Goal: Task Accomplishment & Management: Complete application form

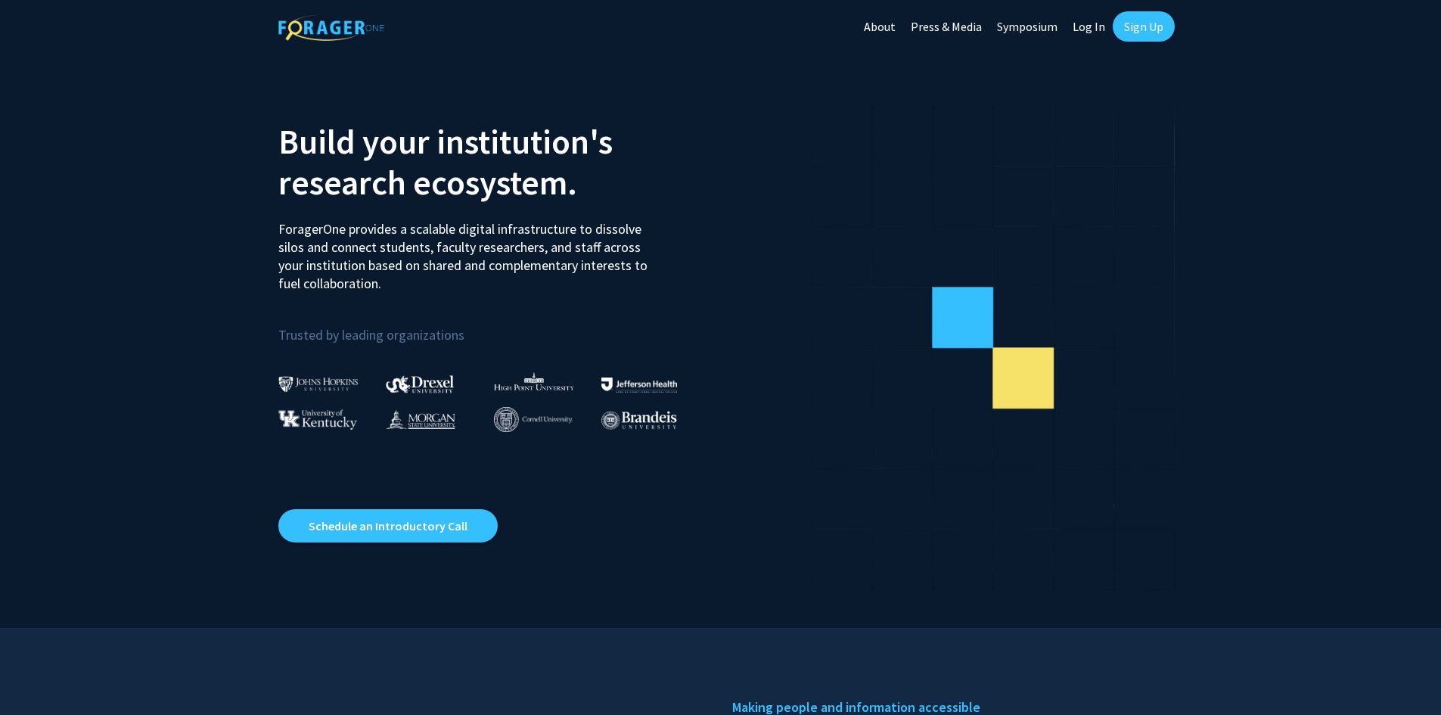
click at [1134, 35] on link "Sign Up" at bounding box center [1144, 26] width 62 height 30
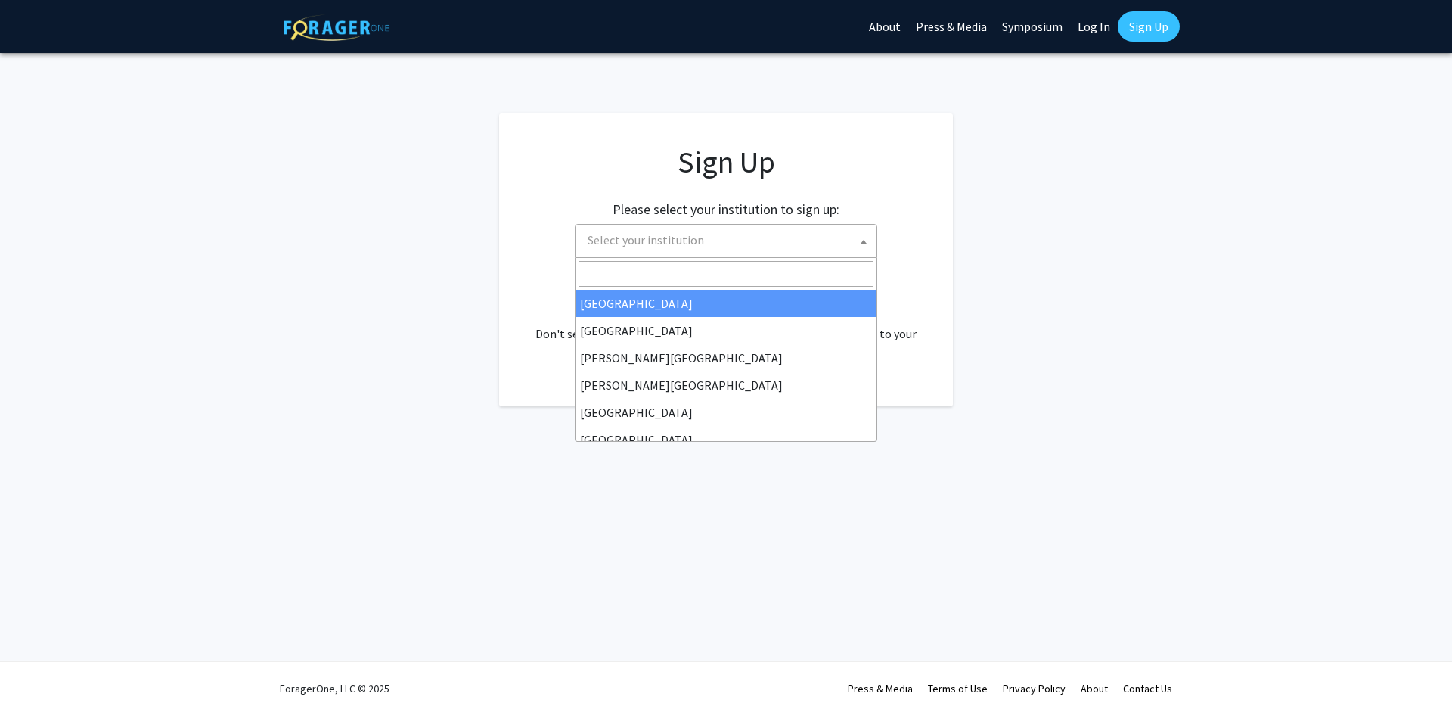
click at [779, 248] on span "Select your institution" at bounding box center [729, 240] width 295 height 31
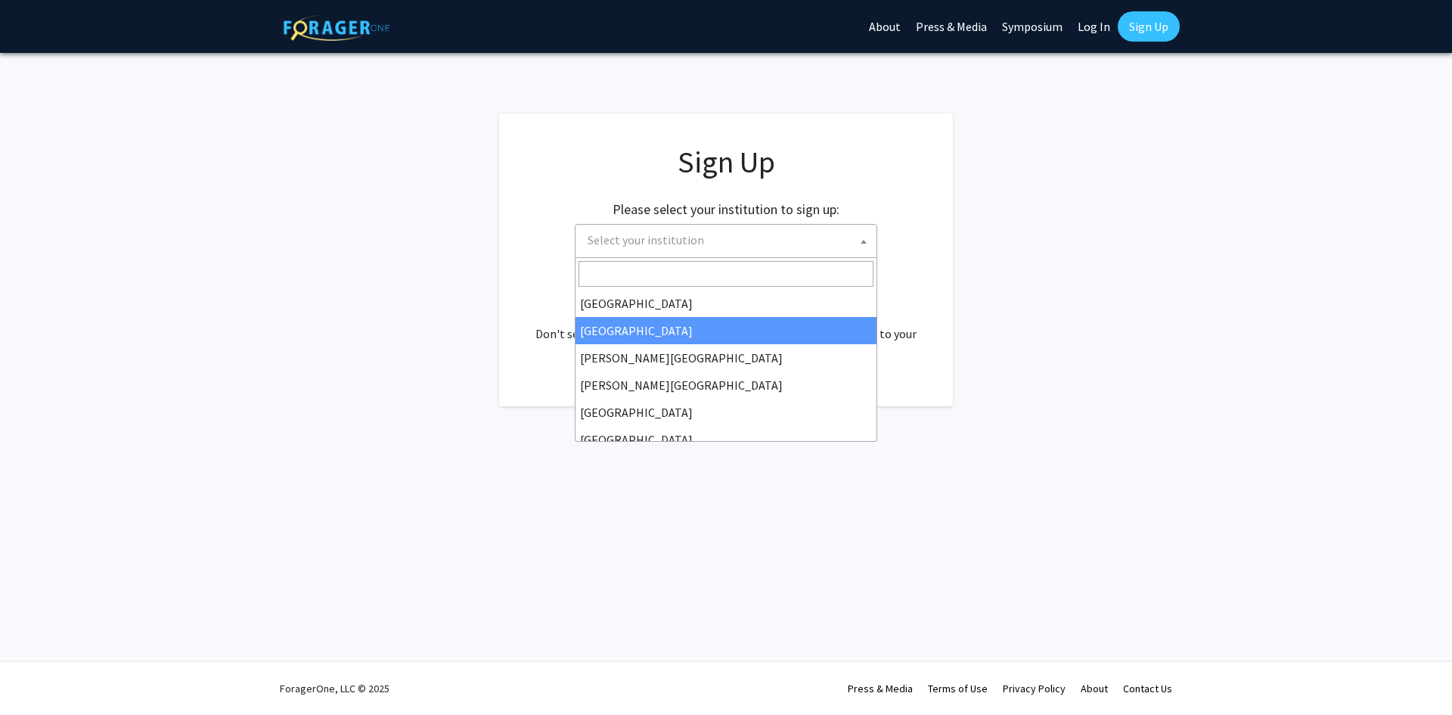
select select "10"
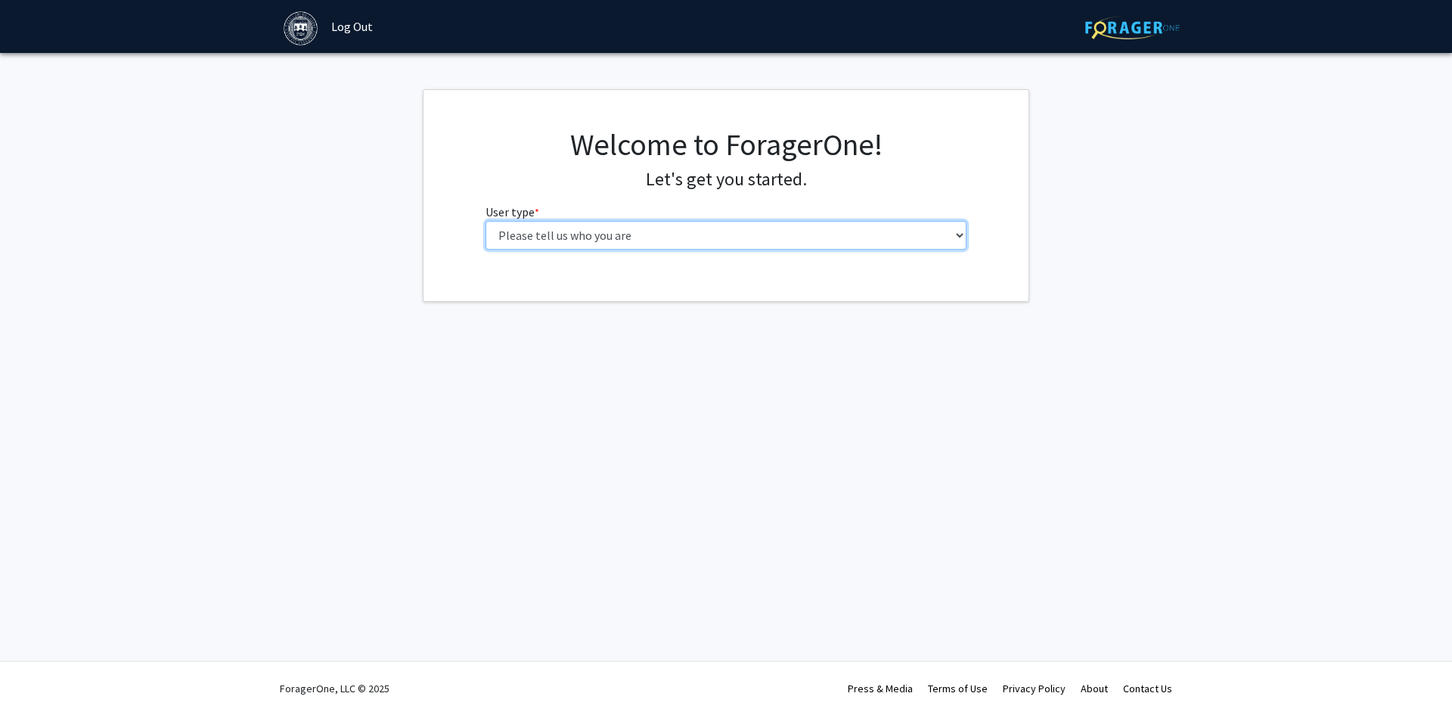
click at [747, 237] on select "Please tell us who you are Undergraduate Student Master's Student Doctoral Cand…" at bounding box center [727, 235] width 482 height 29
select select "1: undergrad"
click at [486, 221] on select "Please tell us who you are Undergraduate Student Master's Student Doctoral Cand…" at bounding box center [727, 235] width 482 height 29
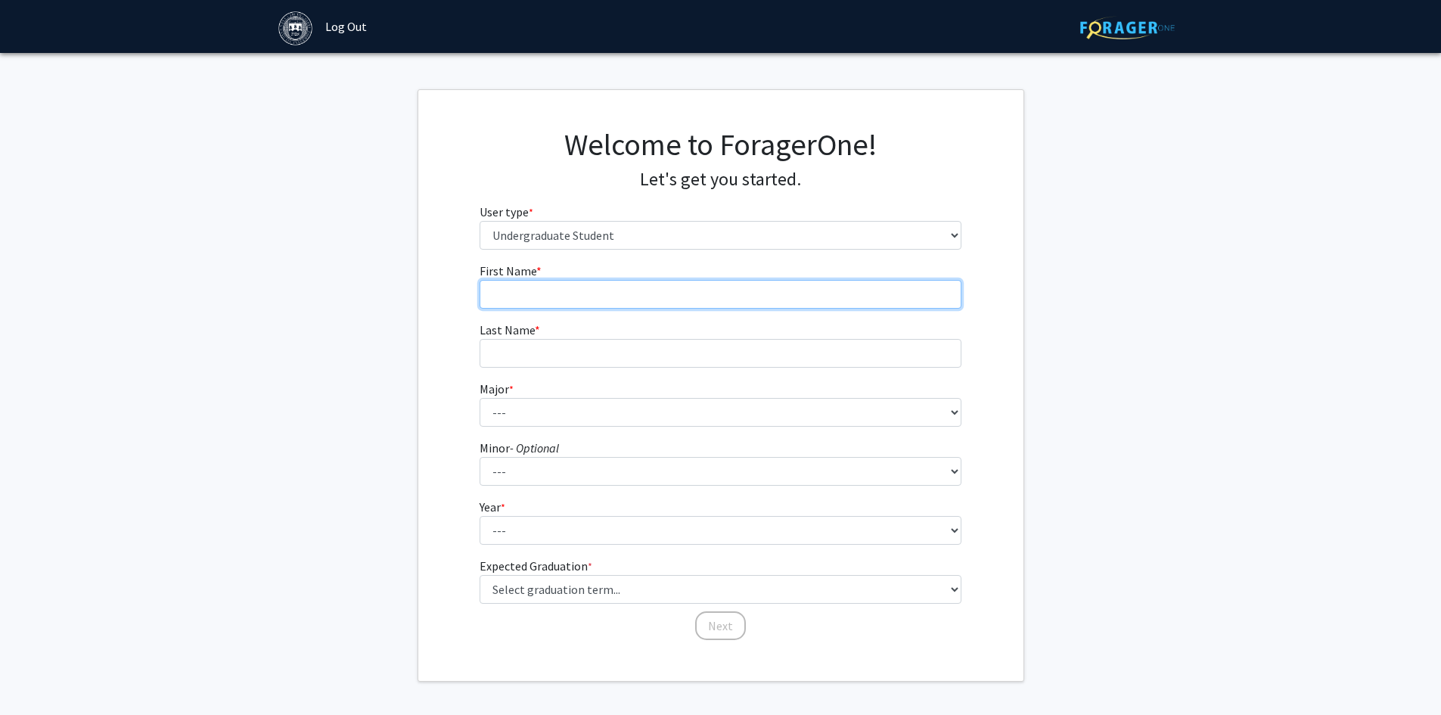
click at [663, 306] on input "First Name * required" at bounding box center [721, 294] width 482 height 29
type input "[PERSON_NAME]"
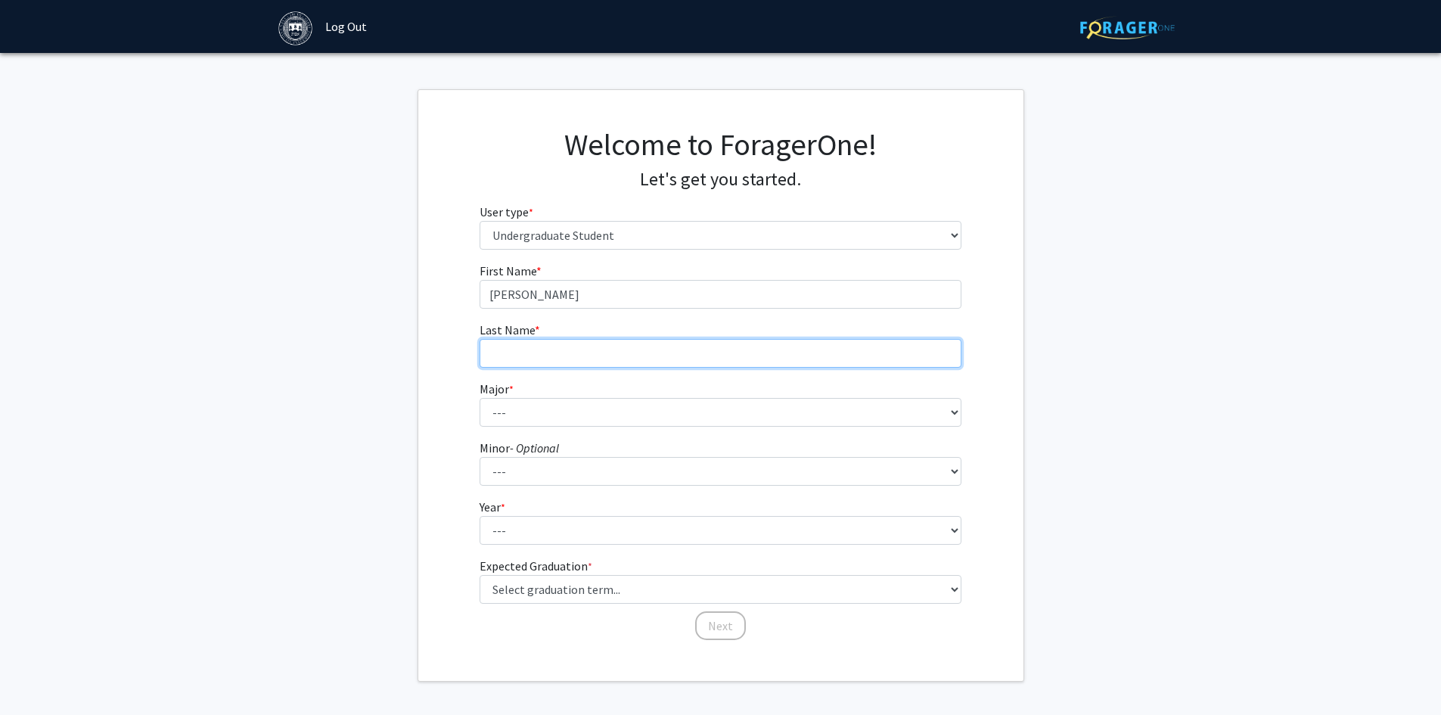
click at [669, 354] on input "Last Name * required" at bounding box center [721, 353] width 482 height 29
type input "Camerino"
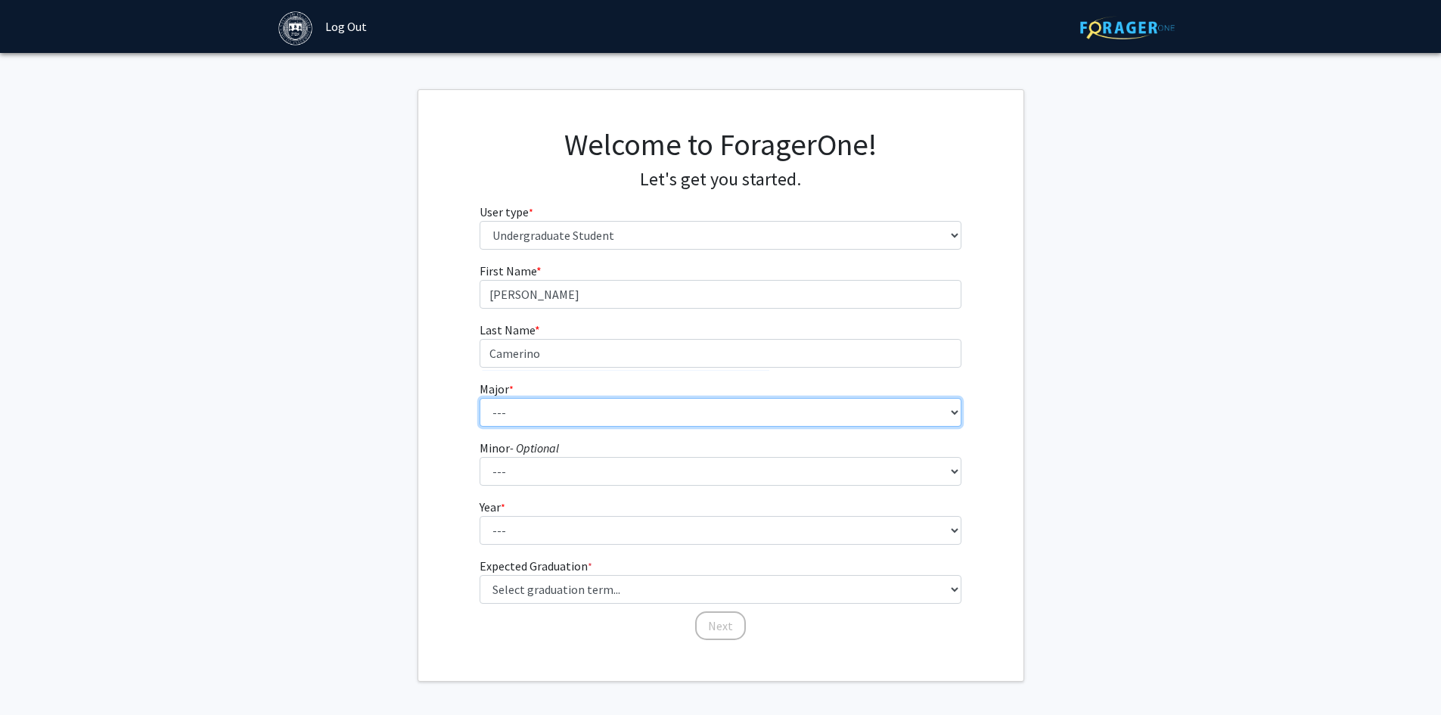
click at [658, 414] on select "--- African and African American Studies American Studies Anthropology Applied …" at bounding box center [721, 412] width 482 height 29
select select "39: 605"
click at [480, 398] on select "--- African and African American Studies American Studies Anthropology Applied …" at bounding box center [721, 412] width 482 height 29
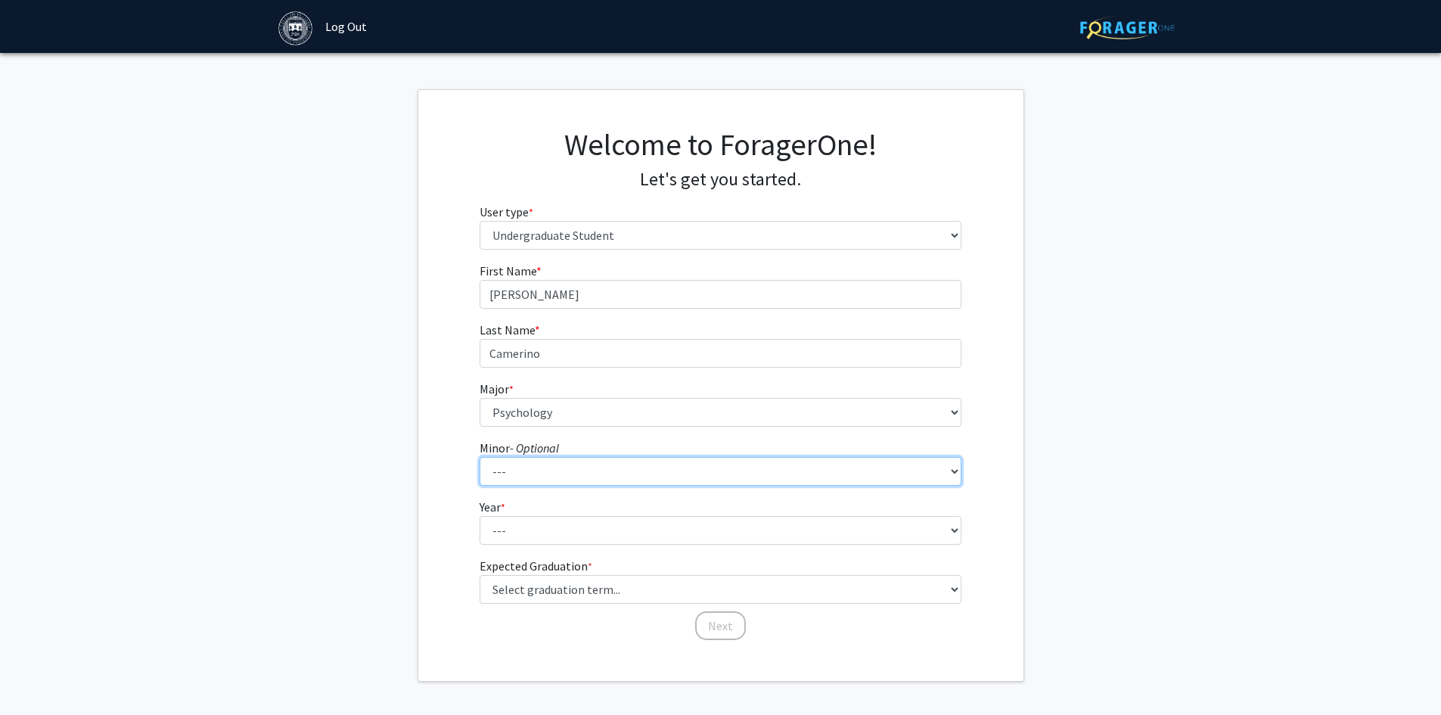
click at [549, 482] on select "--- African and African American Studies Anthropology Arabic Language, Literatu…" at bounding box center [721, 471] width 482 height 29
click at [1105, 476] on fg-get-started "Welcome to ForagerOne! Let's get you started. User type * required Please tell …" at bounding box center [720, 385] width 1441 height 592
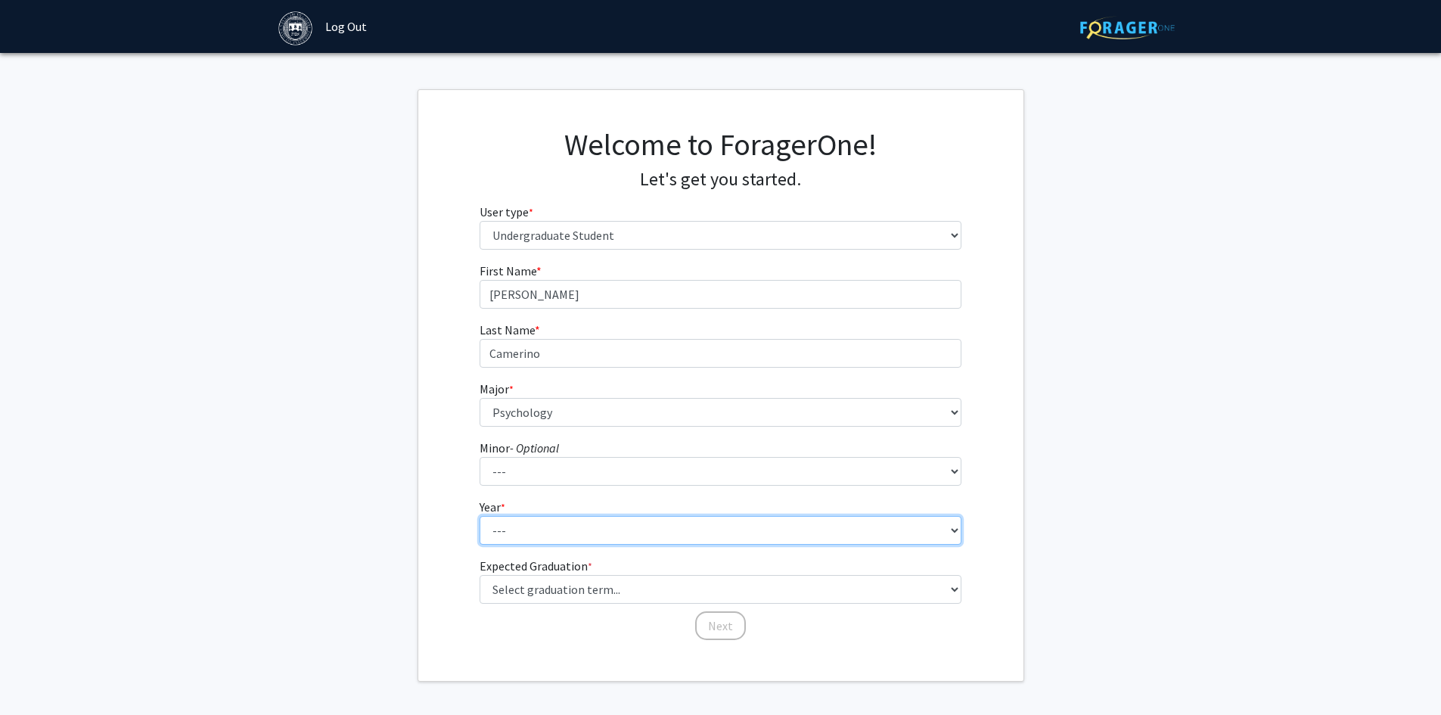
click at [557, 521] on select "--- First-year Sophomore Junior Senior Postbaccalaureate Certificate" at bounding box center [721, 530] width 482 height 29
select select "3: junior"
click at [480, 516] on select "--- First-year Sophomore Junior Senior Postbaccalaureate Certificate" at bounding box center [721, 530] width 482 height 29
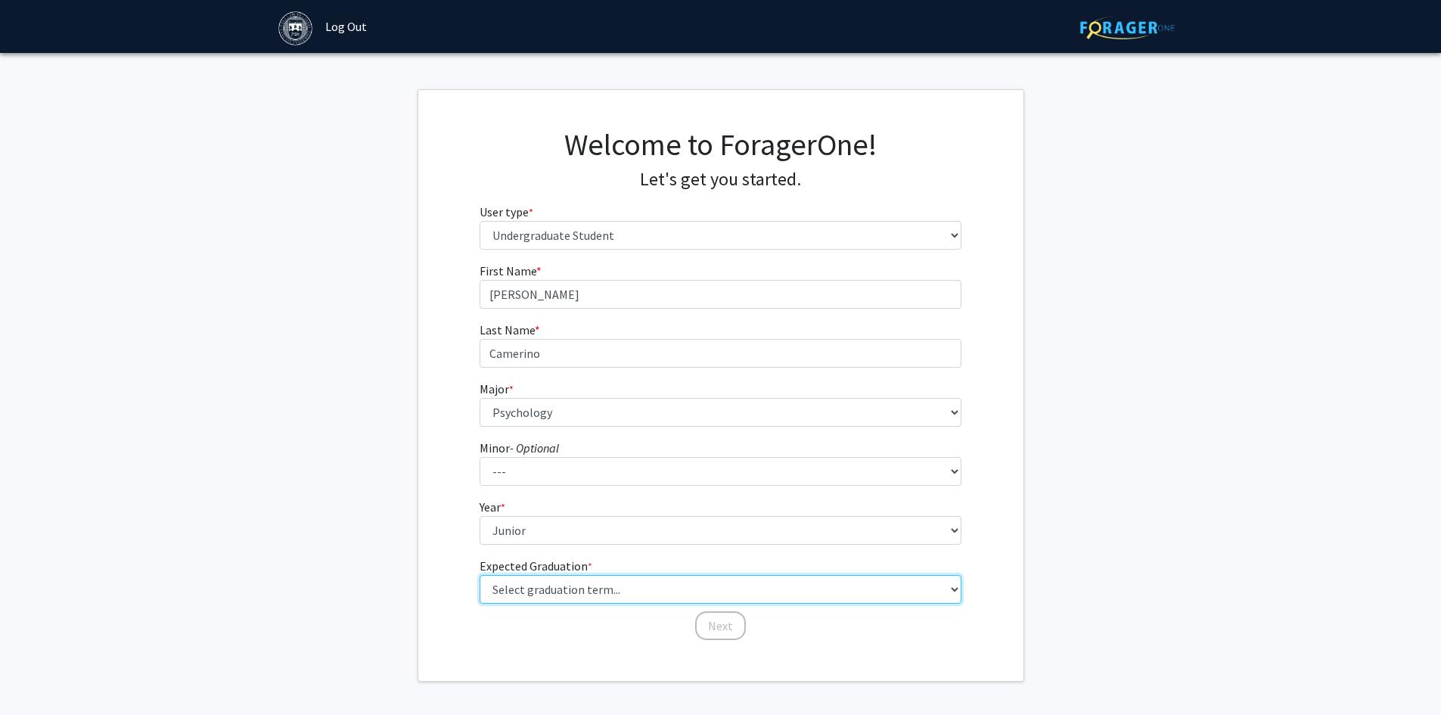
click at [664, 601] on select "Select graduation term... Spring 2025 Summer 2025 Fall 2025 Winter 2025 Spring …" at bounding box center [721, 589] width 482 height 29
select select "9: spring_2027"
click at [480, 575] on select "Select graduation term... Spring 2025 Summer 2025 Fall 2025 Winter 2025 Spring …" at bounding box center [721, 589] width 482 height 29
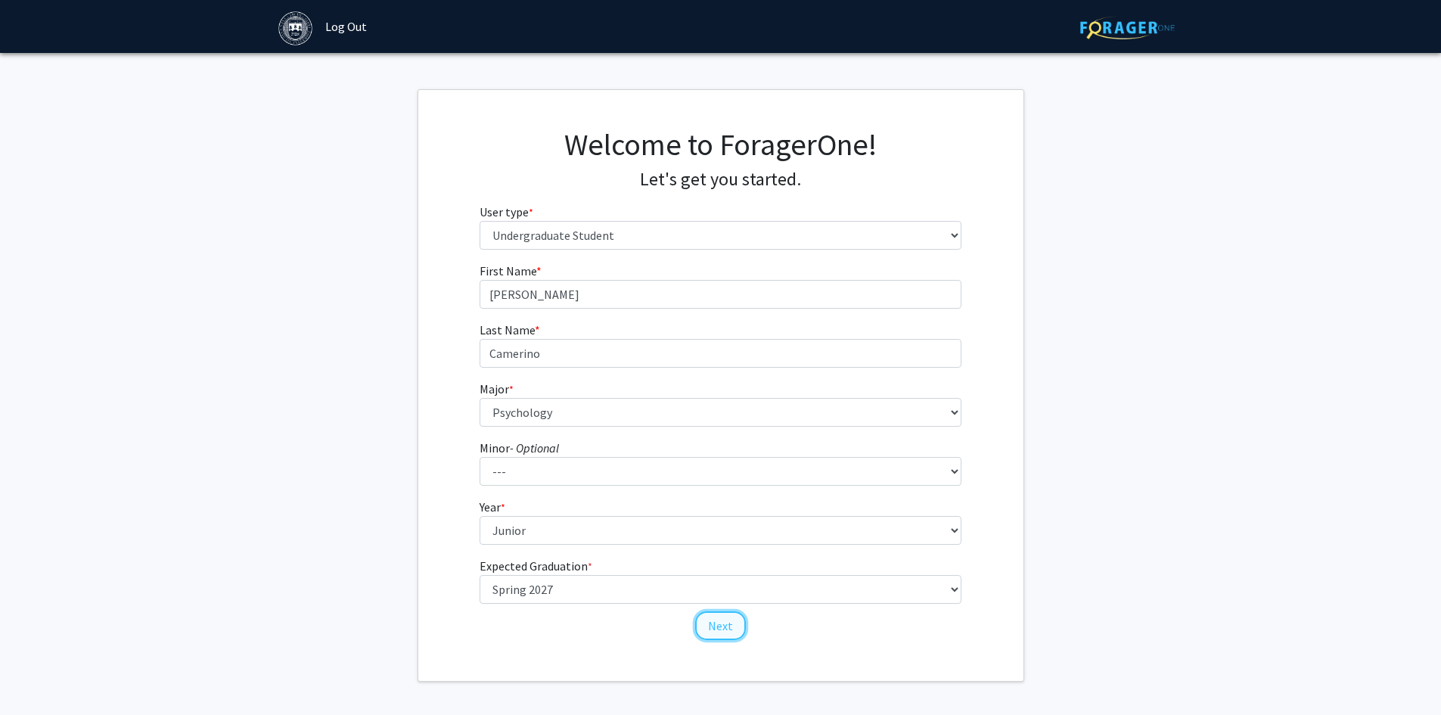
click at [706, 624] on button "Next" at bounding box center [720, 625] width 51 height 29
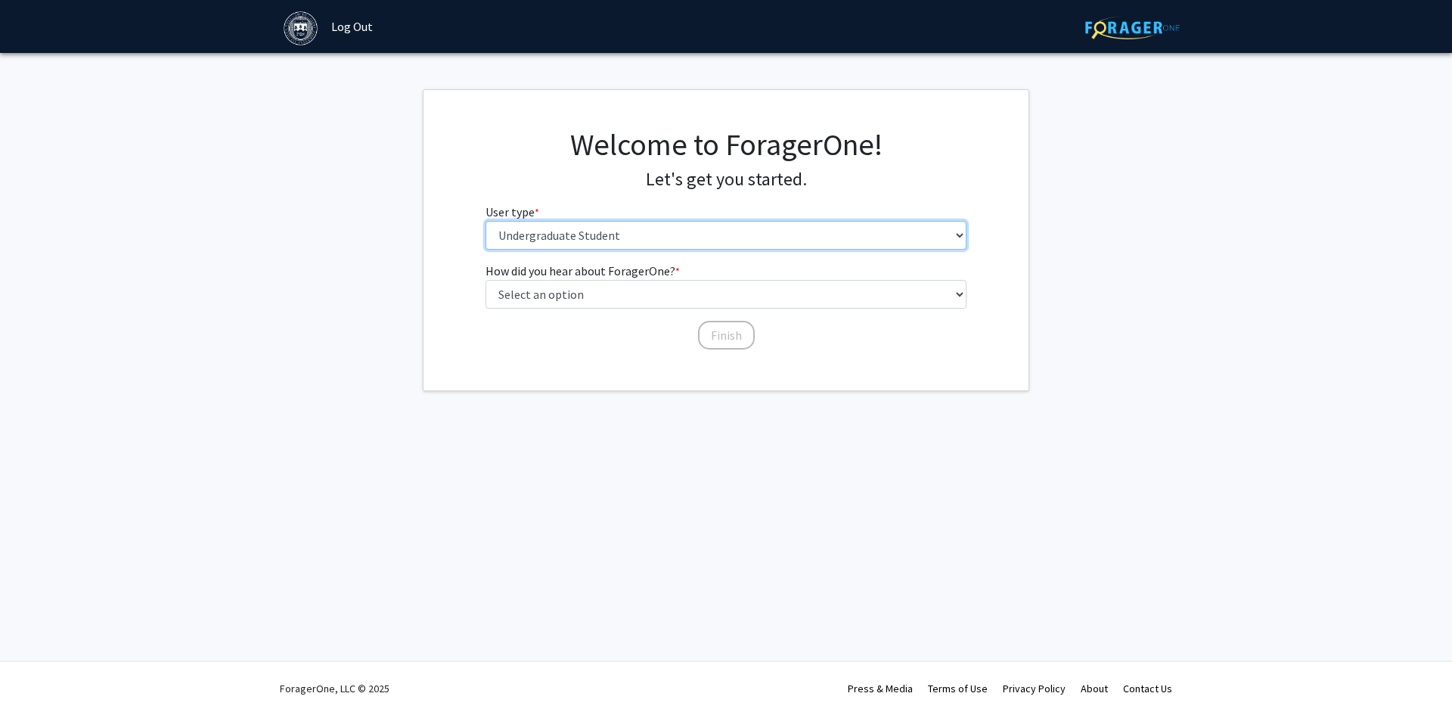
click at [607, 231] on select "Please tell us who you are Undergraduate Student Master's Student Doctoral Cand…" at bounding box center [727, 235] width 482 height 29
click at [609, 221] on select "Please tell us who you are Undergraduate Student Master's Student Doctoral Cand…" at bounding box center [727, 235] width 482 height 29
click at [616, 247] on select "Please tell us who you are Undergraduate Student Master's Student Doctoral Cand…" at bounding box center [727, 235] width 482 height 29
click at [609, 194] on div "Welcome to ForagerOne! Let's get you started. User type * required Please tell …" at bounding box center [726, 193] width 505 height 135
click at [626, 539] on div "Skip navigation Log Out Complete your profile × To continue, you need to make s…" at bounding box center [726, 357] width 1452 height 715
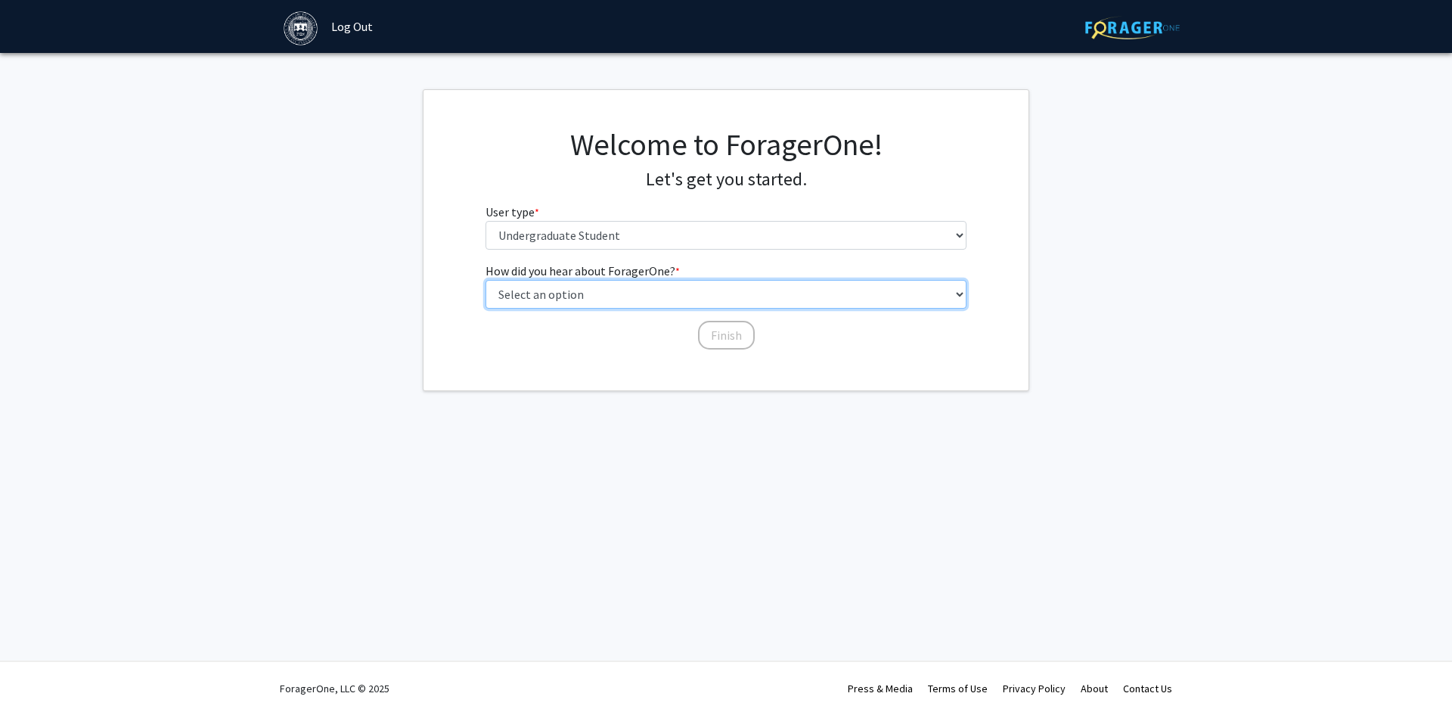
click at [581, 284] on select "Select an option Peer/student recommendation Faculty/staff recommendation Unive…" at bounding box center [727, 294] width 482 height 29
select select "3: university_website"
click at [486, 280] on select "Select an option Peer/student recommendation Faculty/staff recommendation Unive…" at bounding box center [727, 294] width 482 height 29
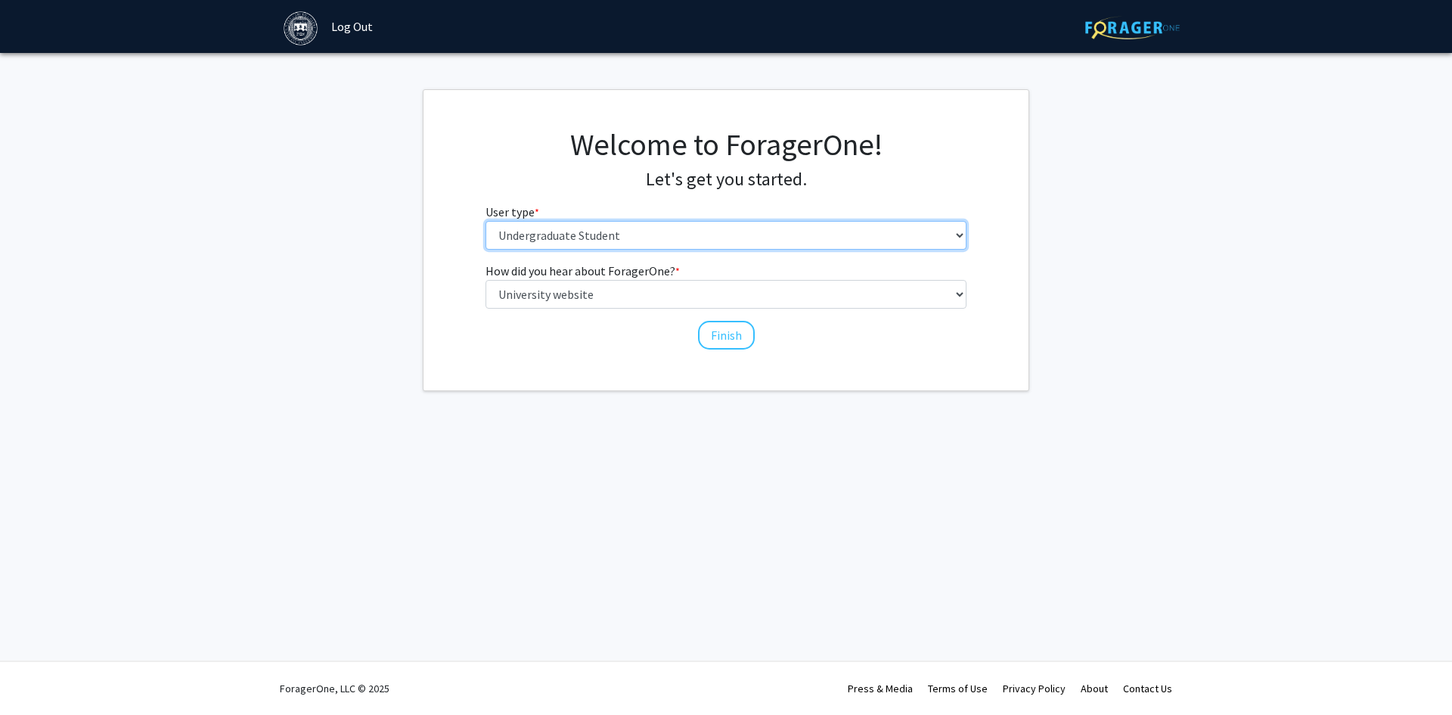
click at [595, 238] on select "Please tell us who you are Undergraduate Student Master's Student Doctoral Cand…" at bounding box center [727, 235] width 482 height 29
click at [486, 221] on select "Please tell us who you are Undergraduate Student Master's Student Doctoral Cand…" at bounding box center [727, 235] width 482 height 29
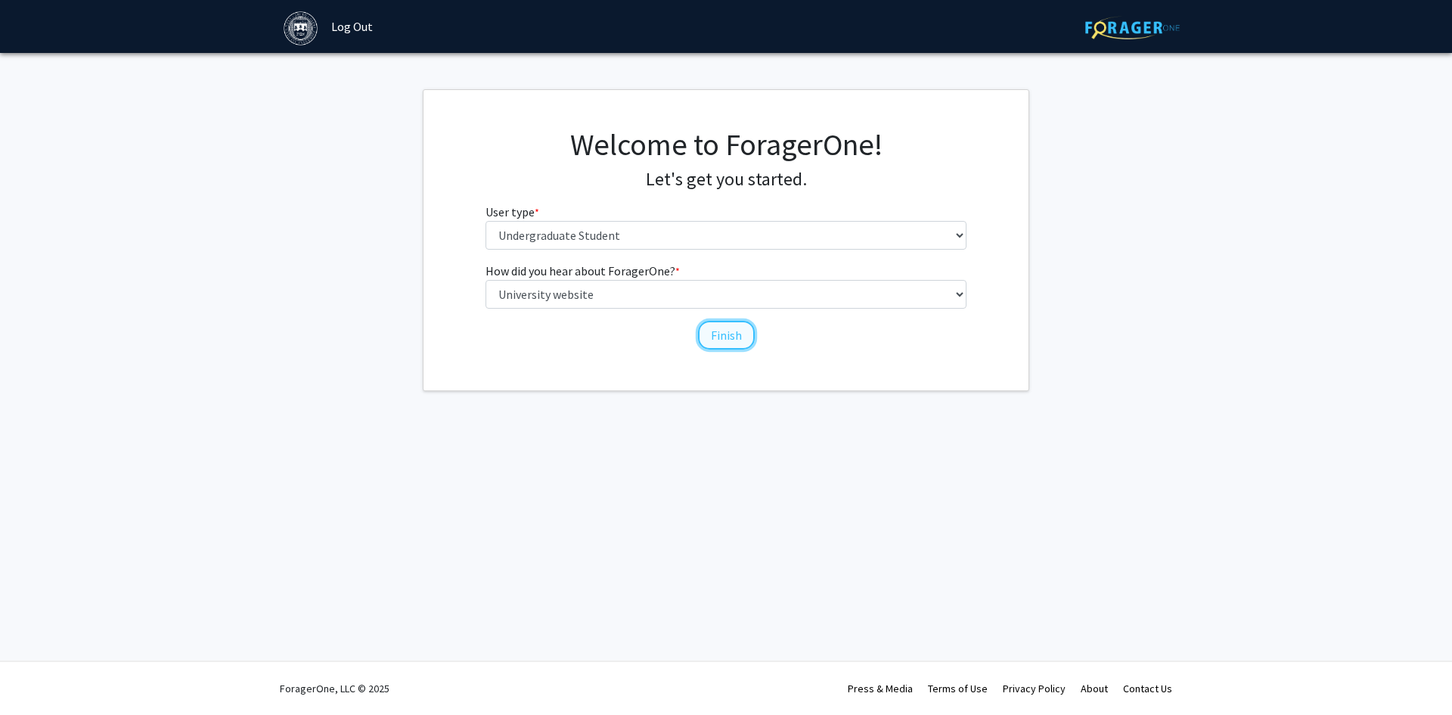
click at [706, 333] on button "Finish" at bounding box center [726, 335] width 57 height 29
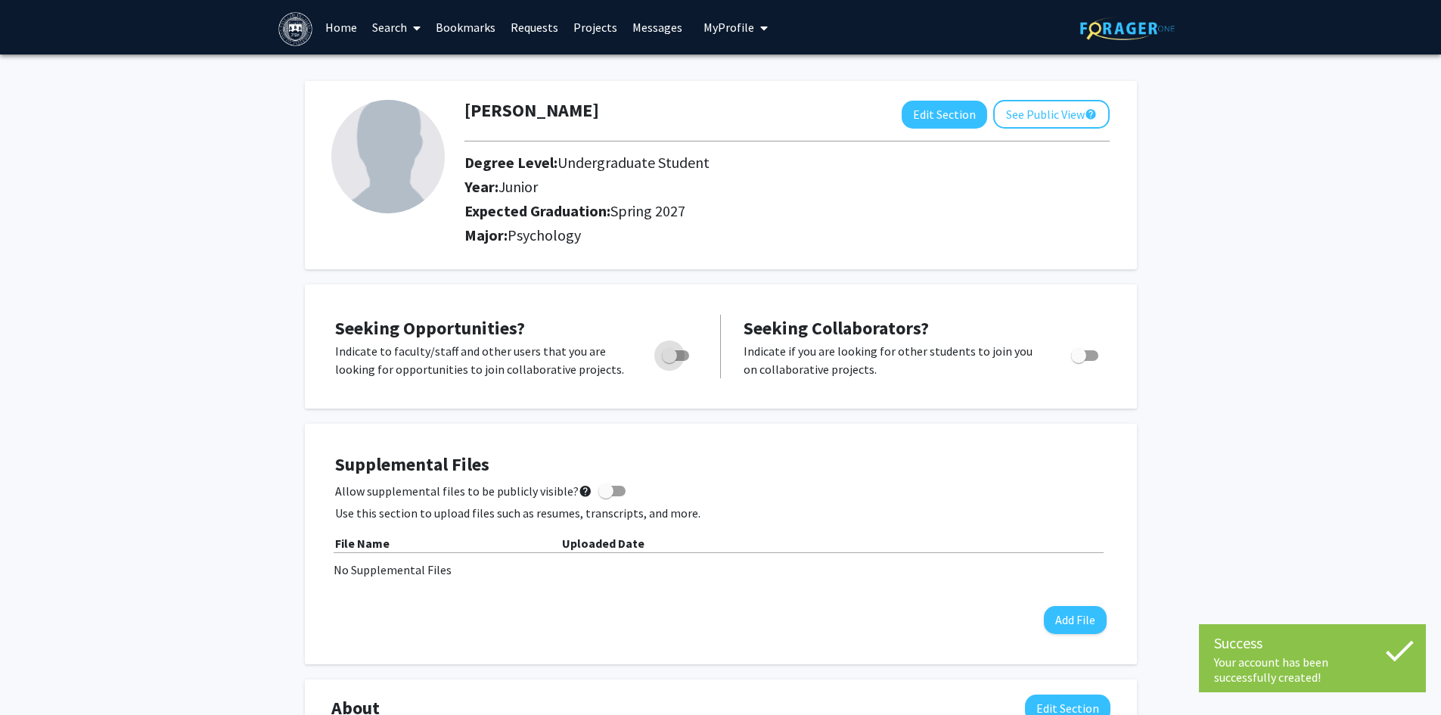
click at [673, 351] on span "Toggle" at bounding box center [669, 355] width 15 height 15
click at [669, 361] on input "Are you actively seeking opportunities?" at bounding box center [669, 361] width 1 height 1
checkbox input "true"
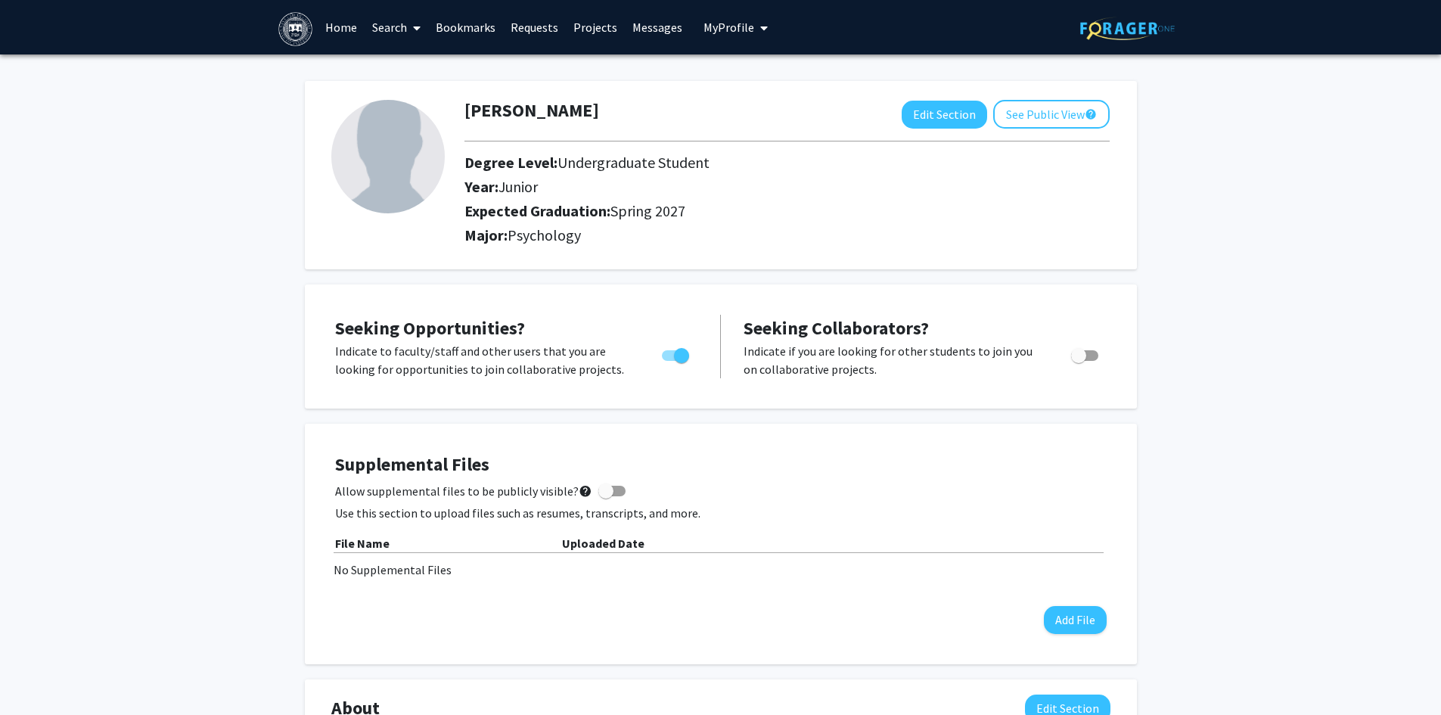
click at [306, 26] on img at bounding box center [295, 29] width 34 height 34
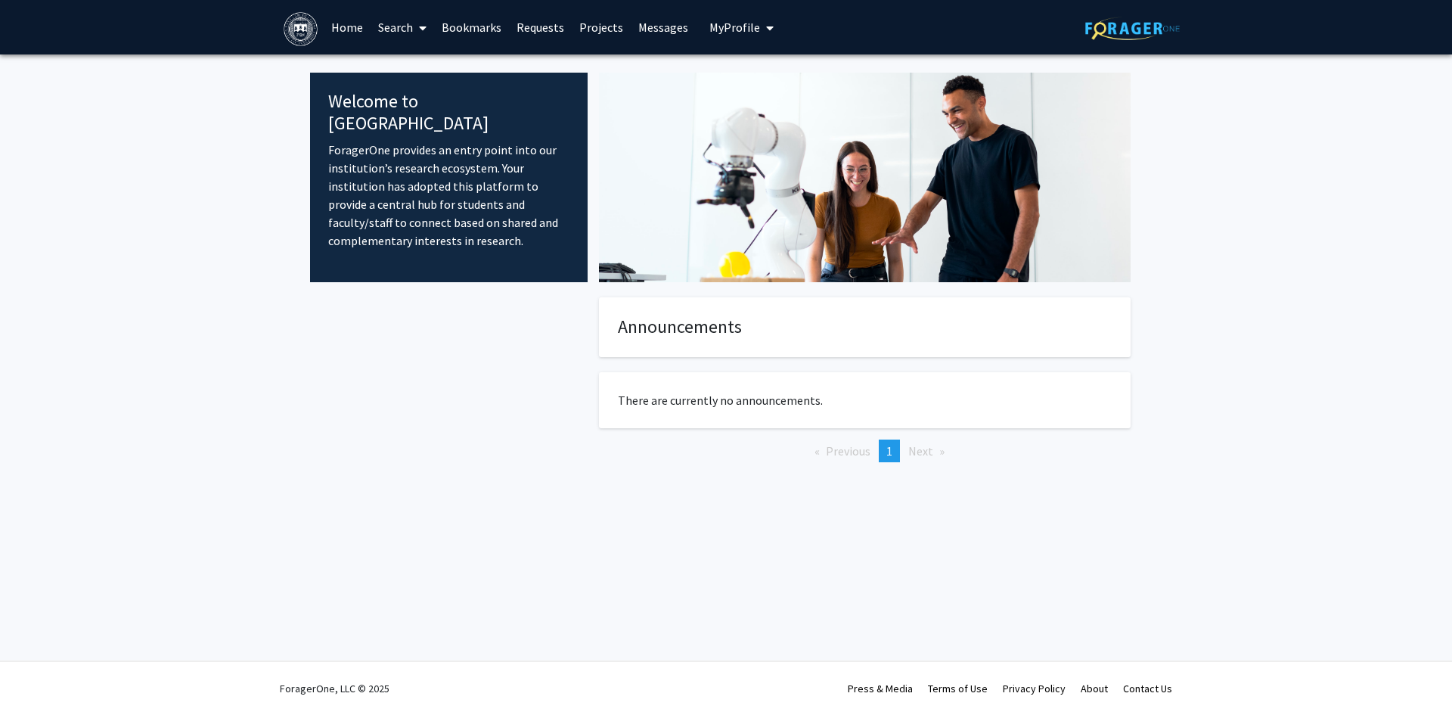
click at [366, 31] on link "Home" at bounding box center [347, 27] width 47 height 53
click at [381, 28] on link "Search" at bounding box center [403, 27] width 64 height 53
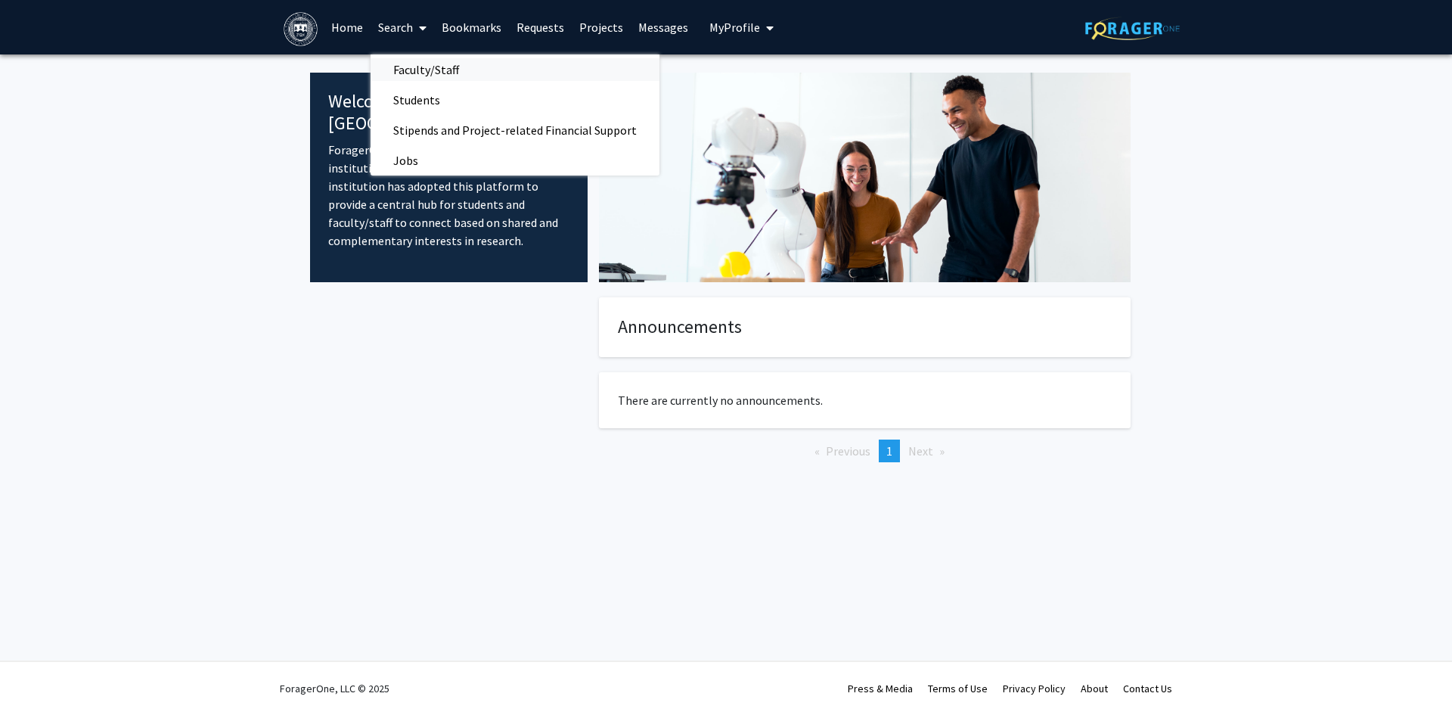
click at [446, 76] on span "Faculty/Staff" at bounding box center [426, 69] width 111 height 30
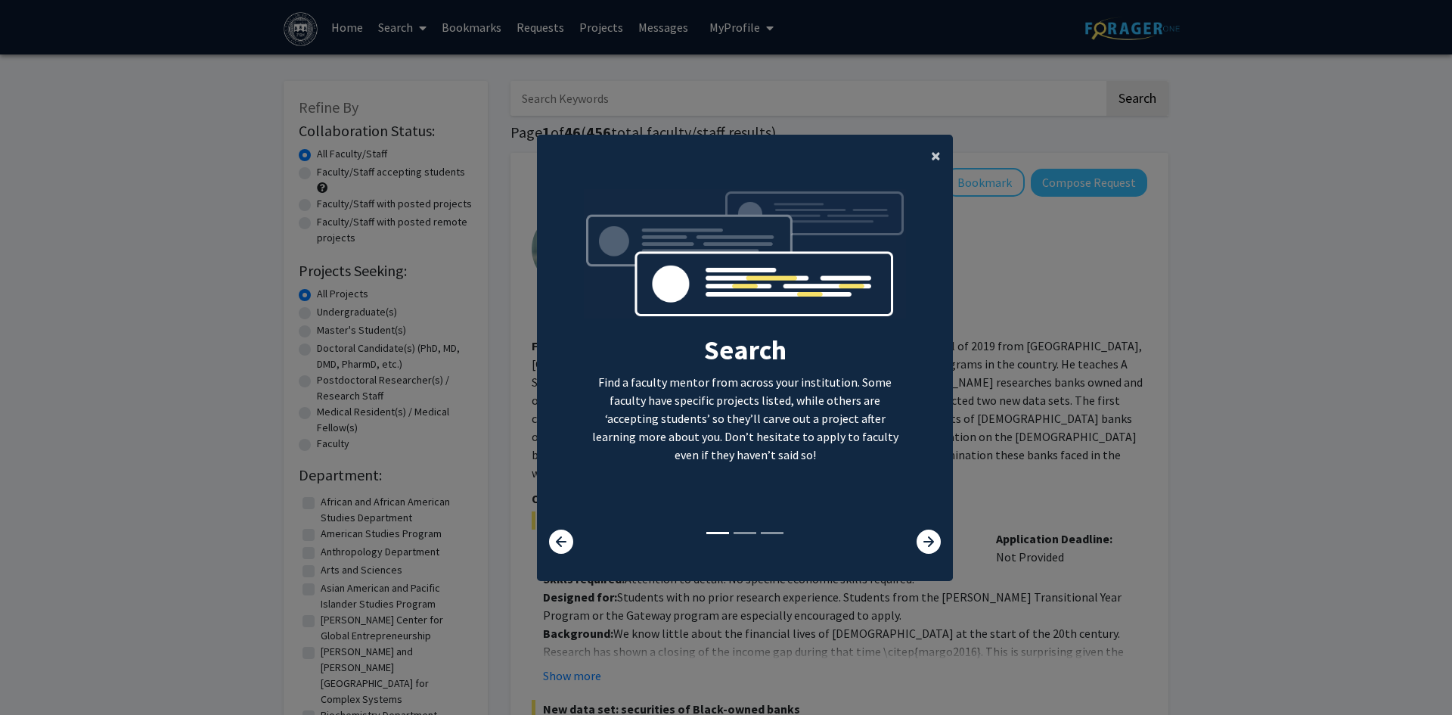
click at [931, 151] on span "×" at bounding box center [936, 155] width 10 height 23
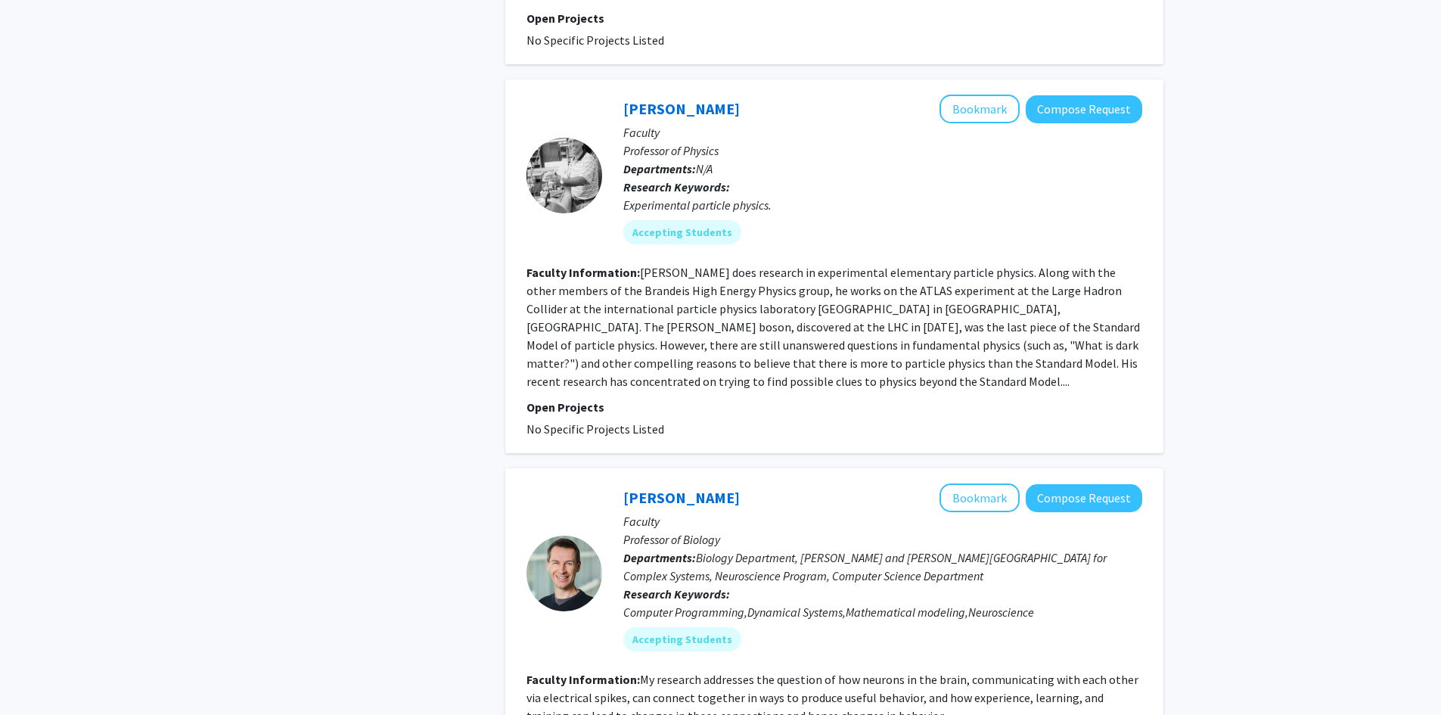
scroll to position [4502, 0]
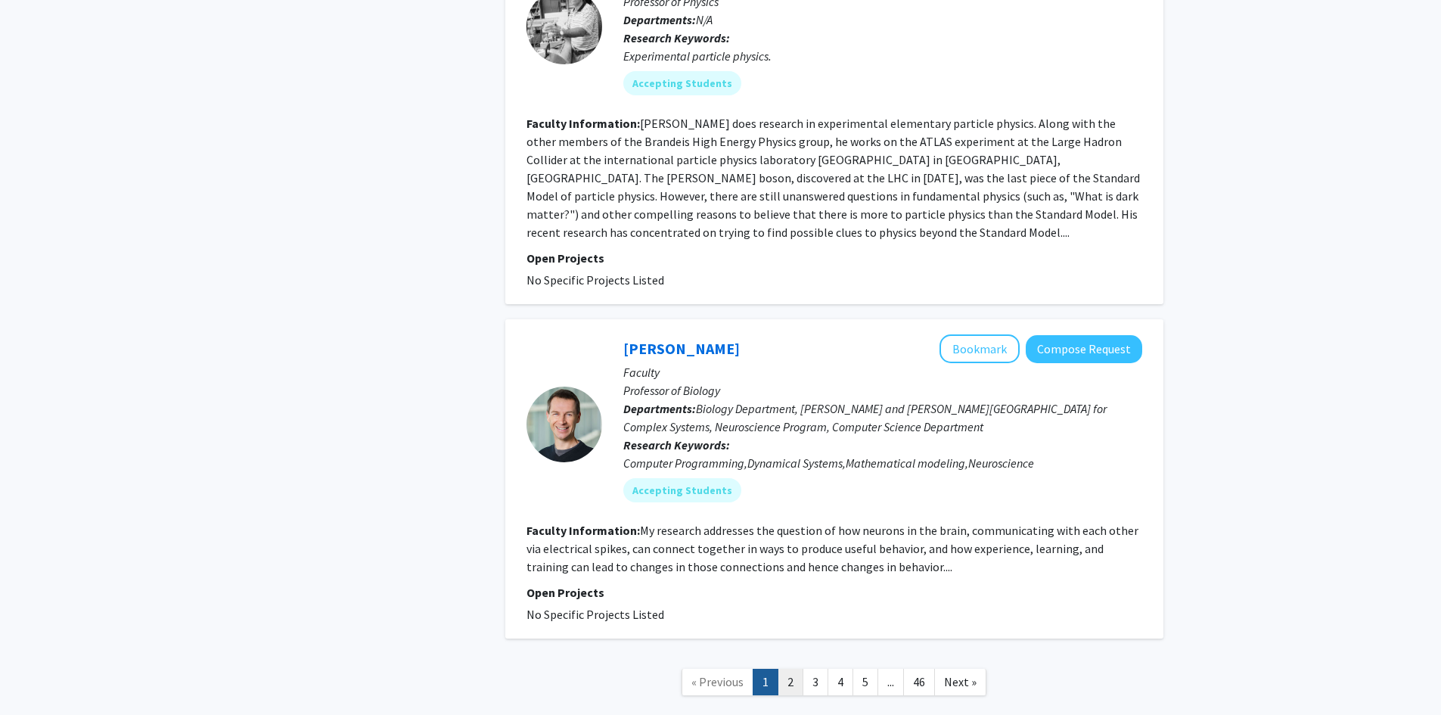
click at [784, 669] on link "2" at bounding box center [791, 682] width 26 height 26
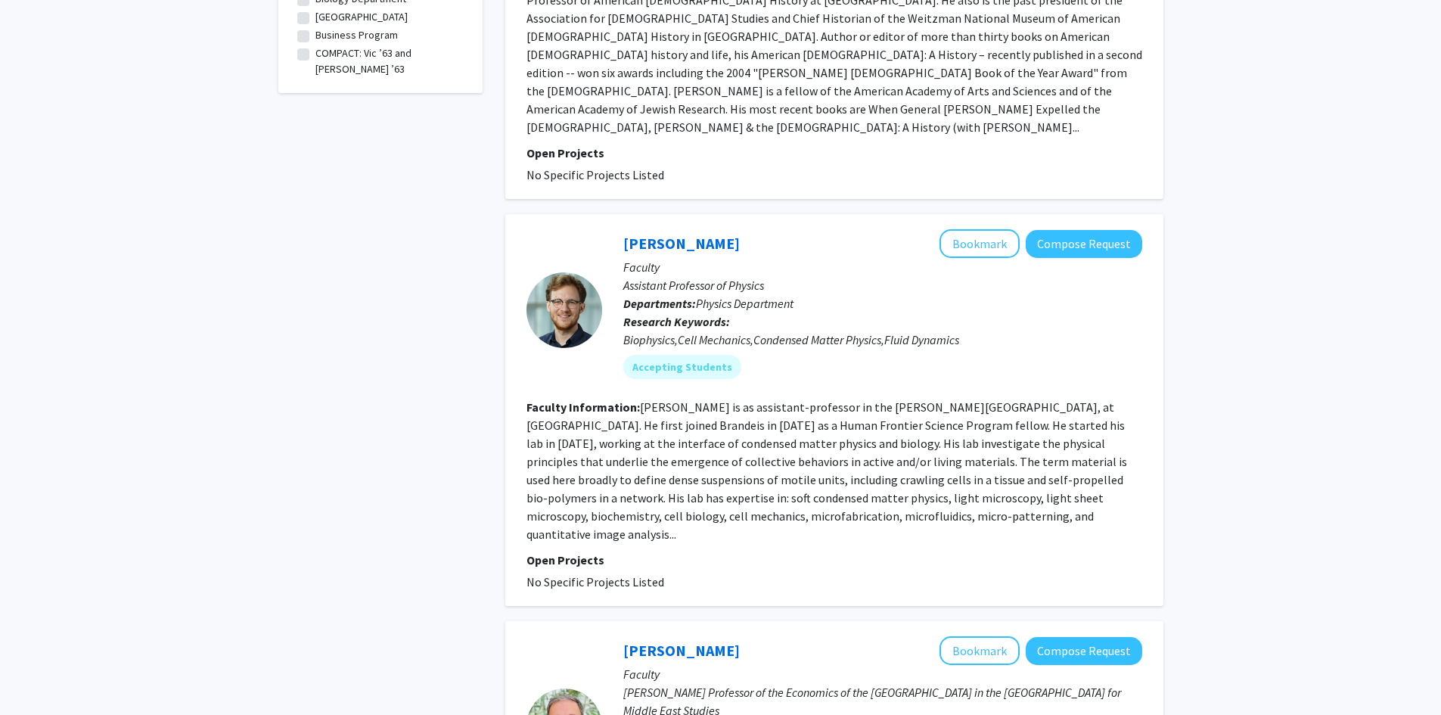
scroll to position [983, 0]
